Goal: Transaction & Acquisition: Purchase product/service

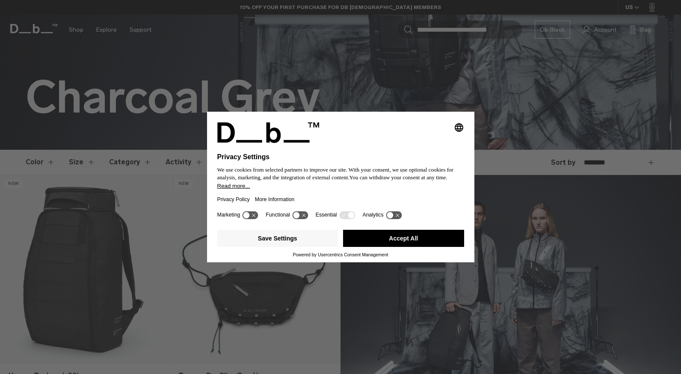
click at [396, 240] on button "Accept All" at bounding box center [403, 238] width 121 height 17
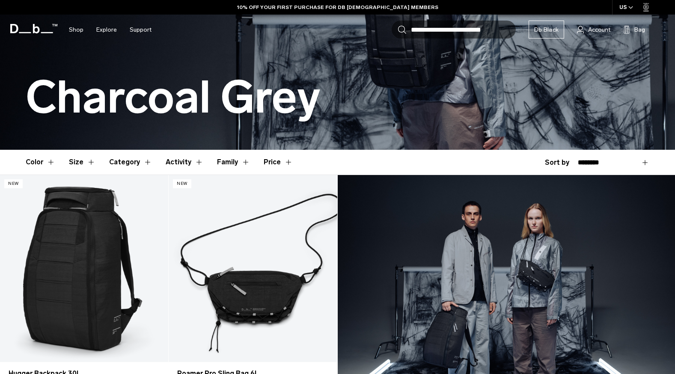
click at [142, 160] on button "Category" at bounding box center [130, 162] width 43 height 25
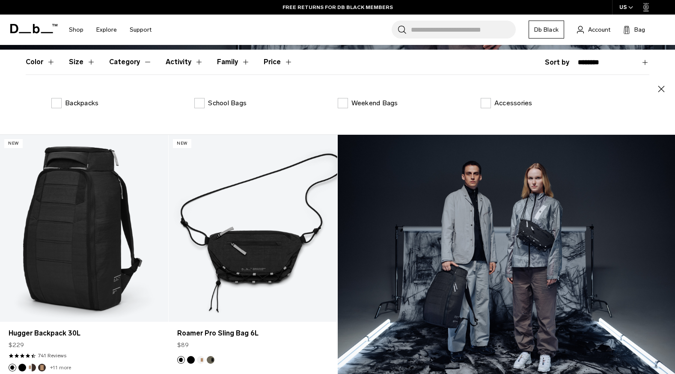
scroll to position [57, 0]
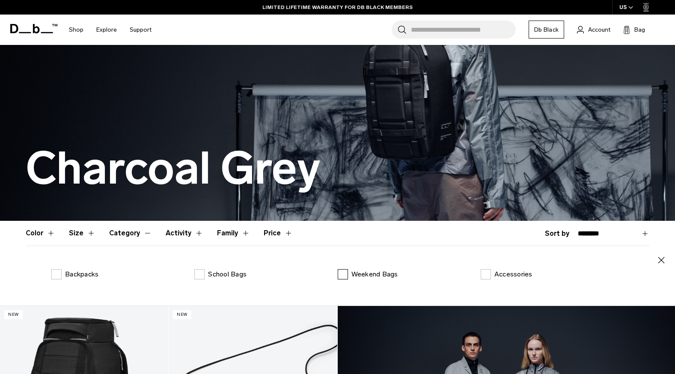
click at [362, 274] on p "Weekend Bags" at bounding box center [374, 274] width 47 height 10
